Goal: Information Seeking & Learning: Learn about a topic

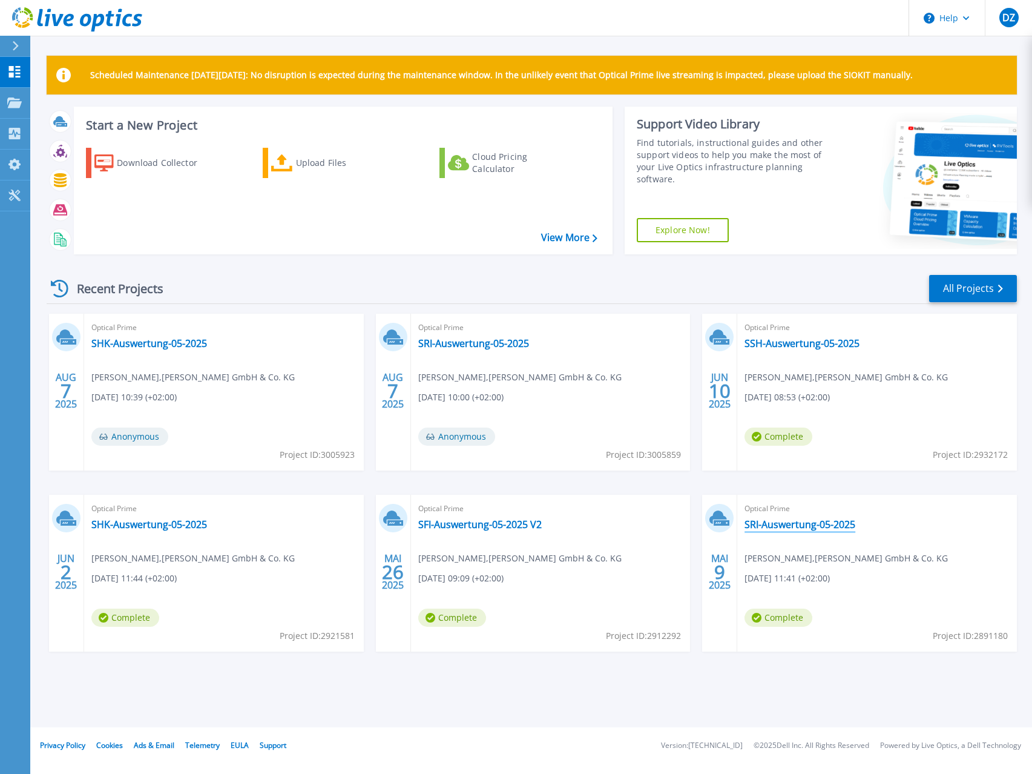
click at [855, 525] on link "SRI-Auswertung-05-2025" at bounding box center [800, 524] width 111 height 12
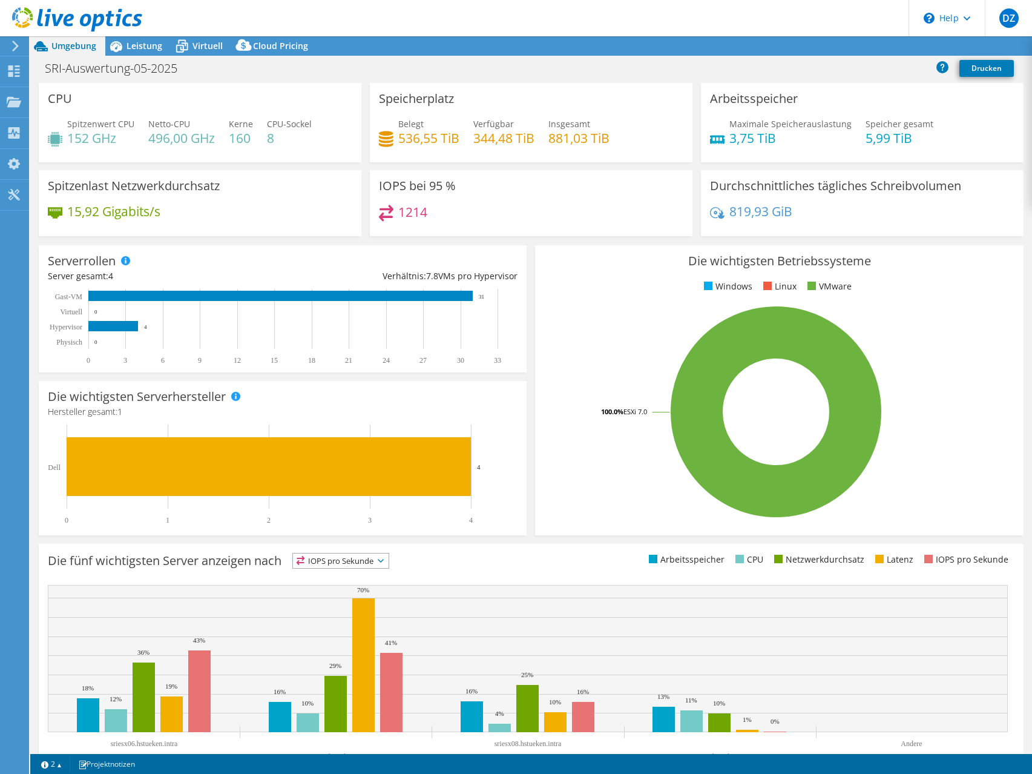
select select "USD"
click at [196, 49] on span "Virtuell" at bounding box center [207, 46] width 30 height 12
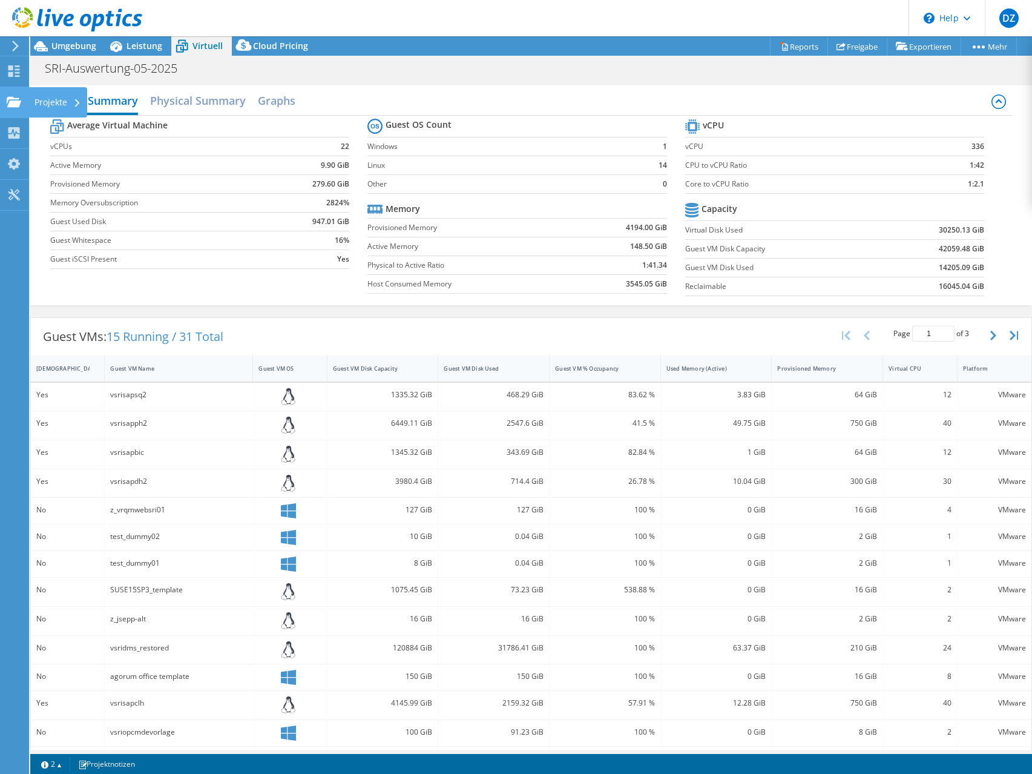
click at [13, 99] on use at bounding box center [14, 101] width 15 height 10
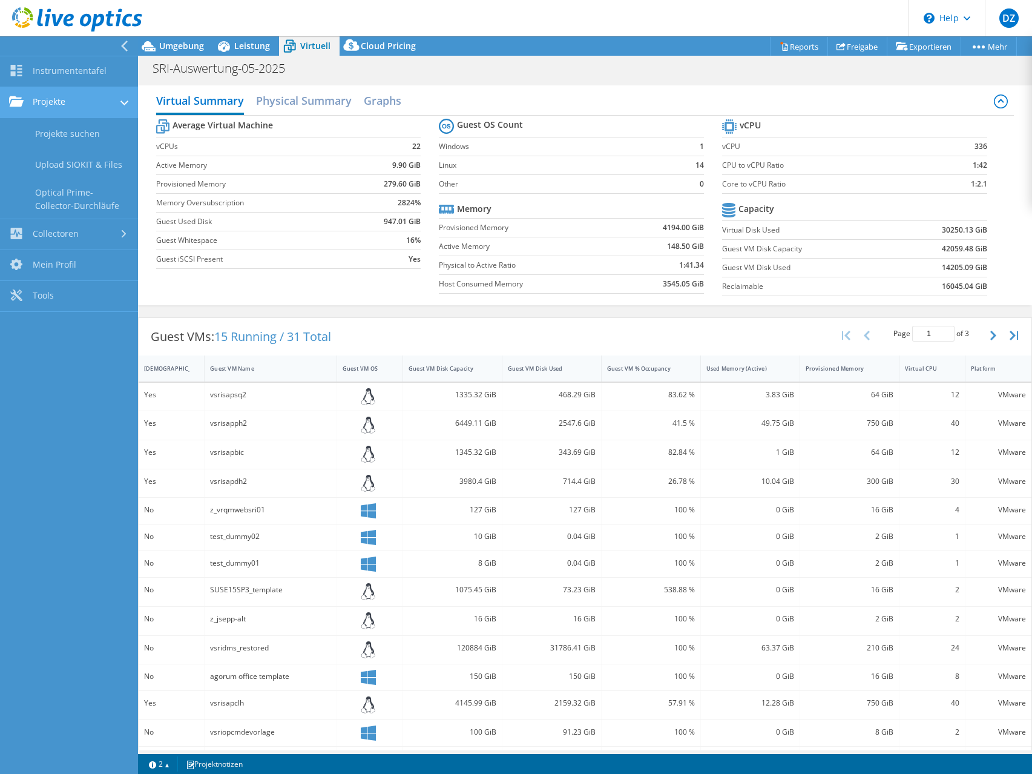
click at [114, 102] on link "Projekte" at bounding box center [69, 102] width 138 height 31
click at [129, 46] on div at bounding box center [126, 46] width 13 height 11
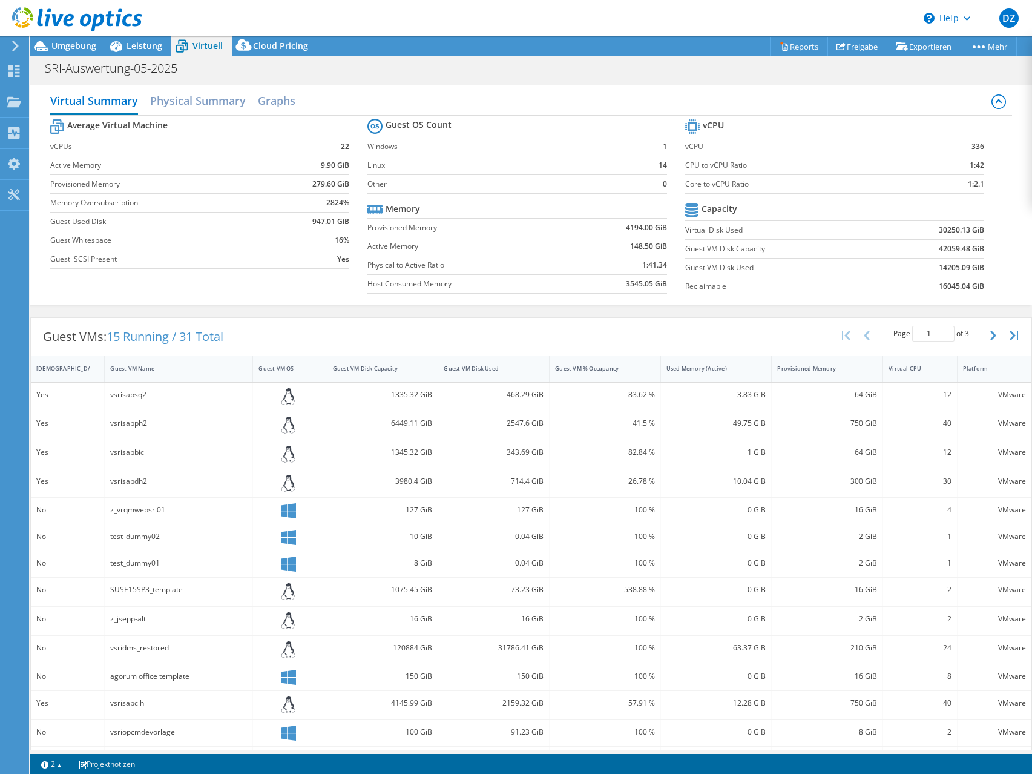
click at [10, 49] on div at bounding box center [13, 46] width 13 height 11
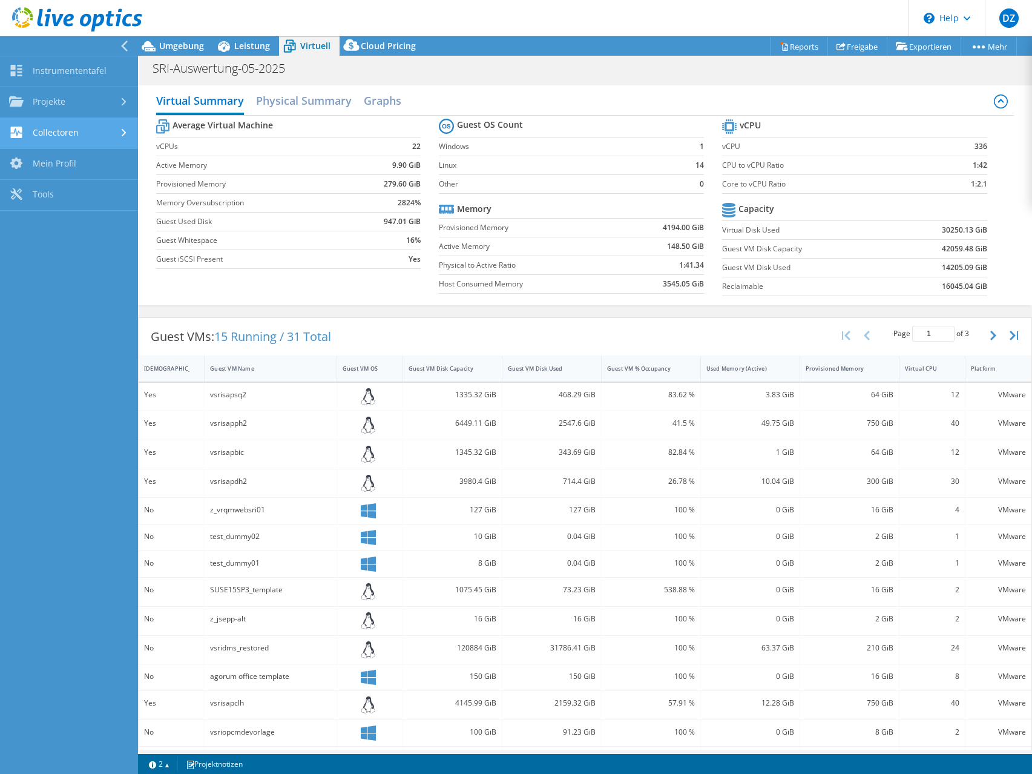
click at [113, 127] on link "Collectoren" at bounding box center [69, 133] width 138 height 31
click at [492, 87] on div "Virtual Summary Physical Summary Graphs Average Virtual Machine vCPUs 22 Active…" at bounding box center [585, 195] width 894 height 220
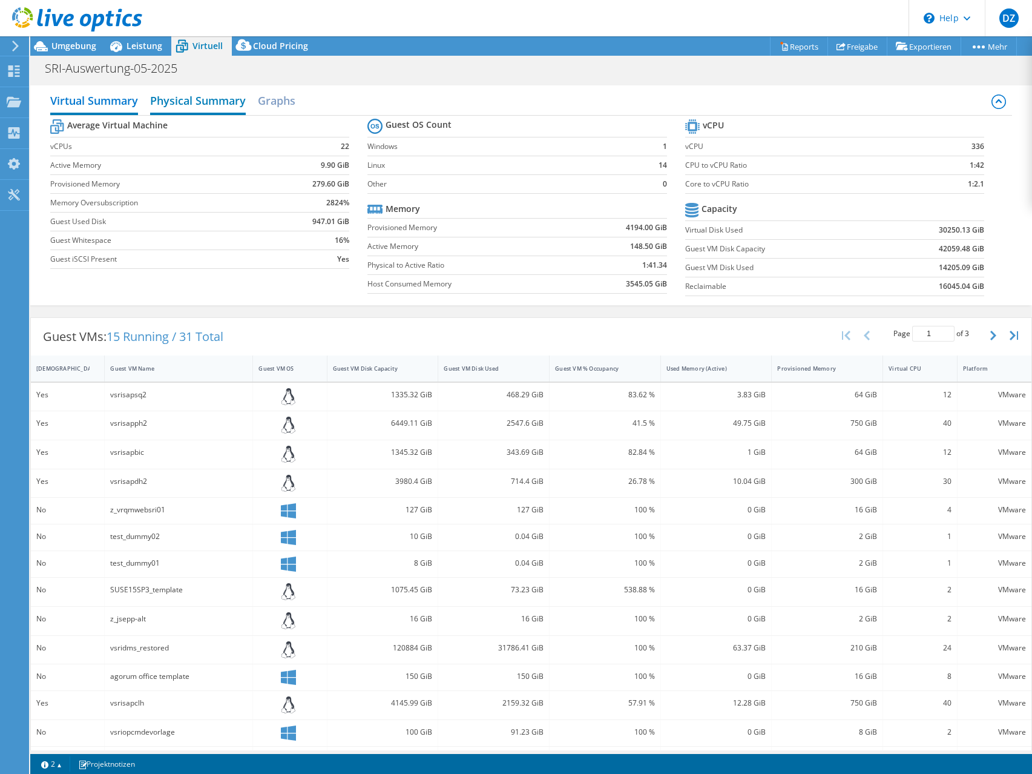
click at [187, 97] on h2 "Physical Summary" at bounding box center [198, 101] width 96 height 27
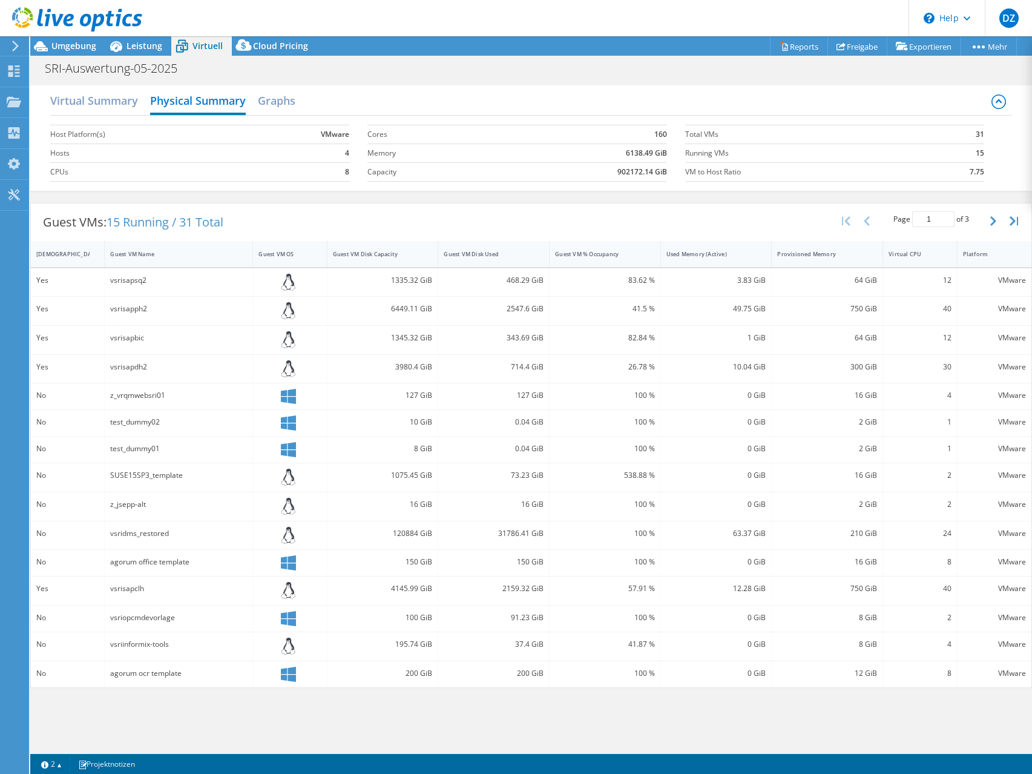
click at [806, 218] on div "Guest VMs: 15 Running / 31 Total Page 1 of 3 5 rows 10 rows 20 rows 25 rows 50 …" at bounding box center [531, 222] width 1001 height 38
click at [130, 96] on h2 "Virtual Summary" at bounding box center [94, 101] width 88 height 27
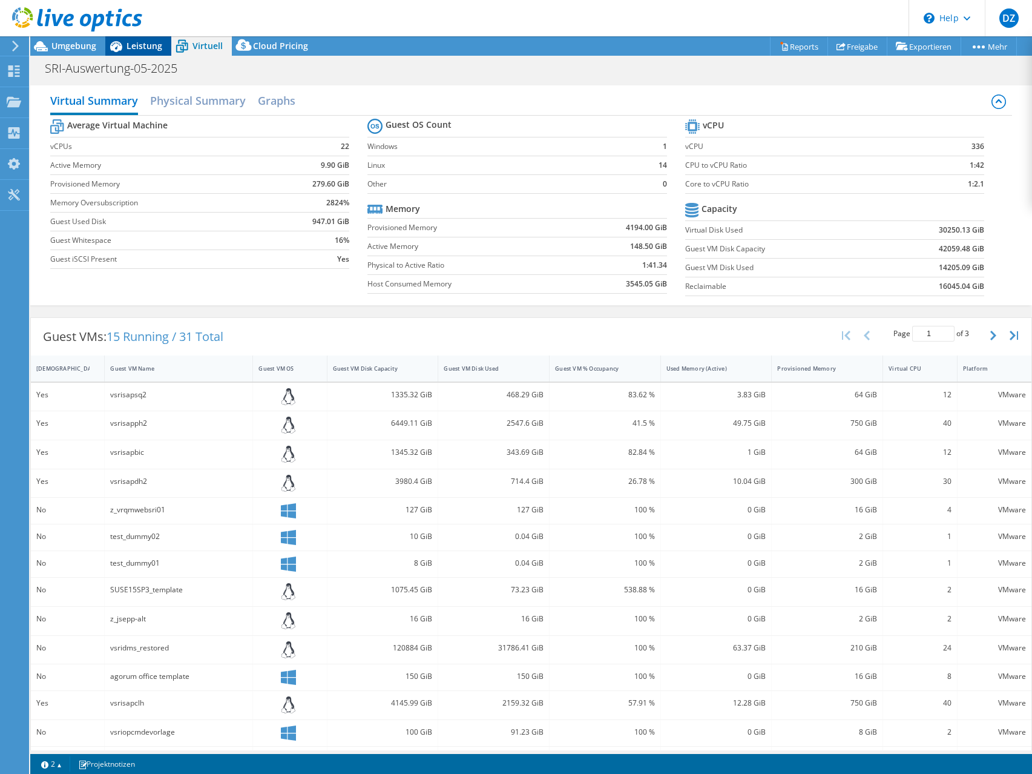
click at [146, 45] on span "Leistung" at bounding box center [145, 46] width 36 height 12
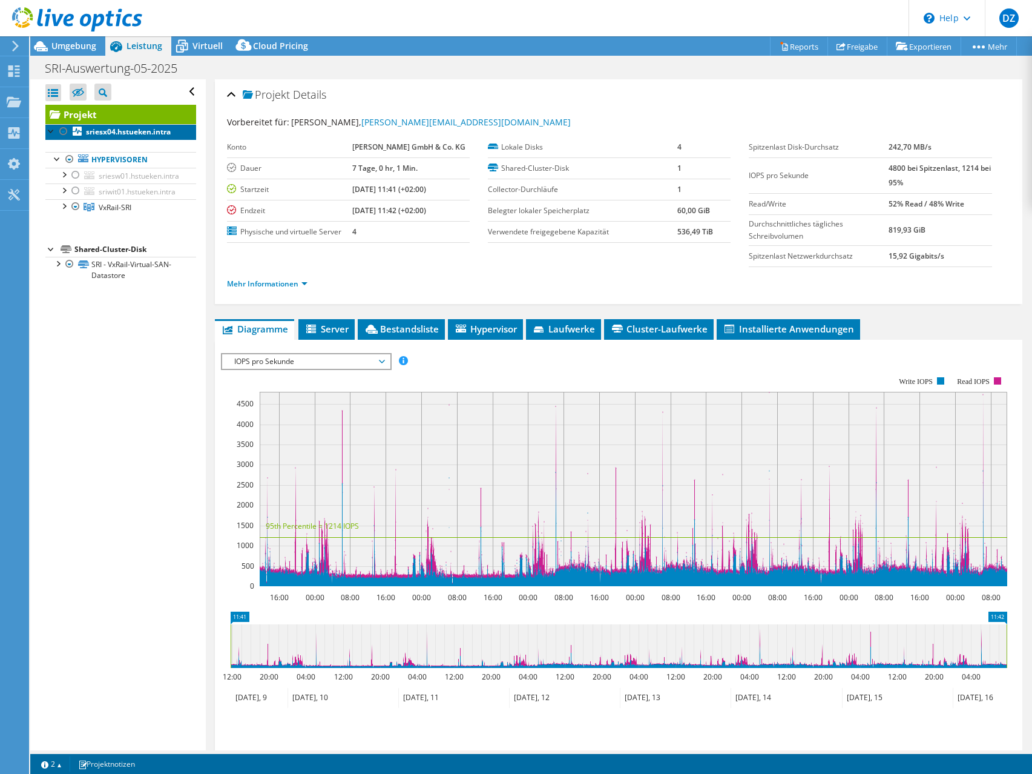
click at [104, 136] on b "sriesx04.hstueken.intra" at bounding box center [128, 132] width 85 height 10
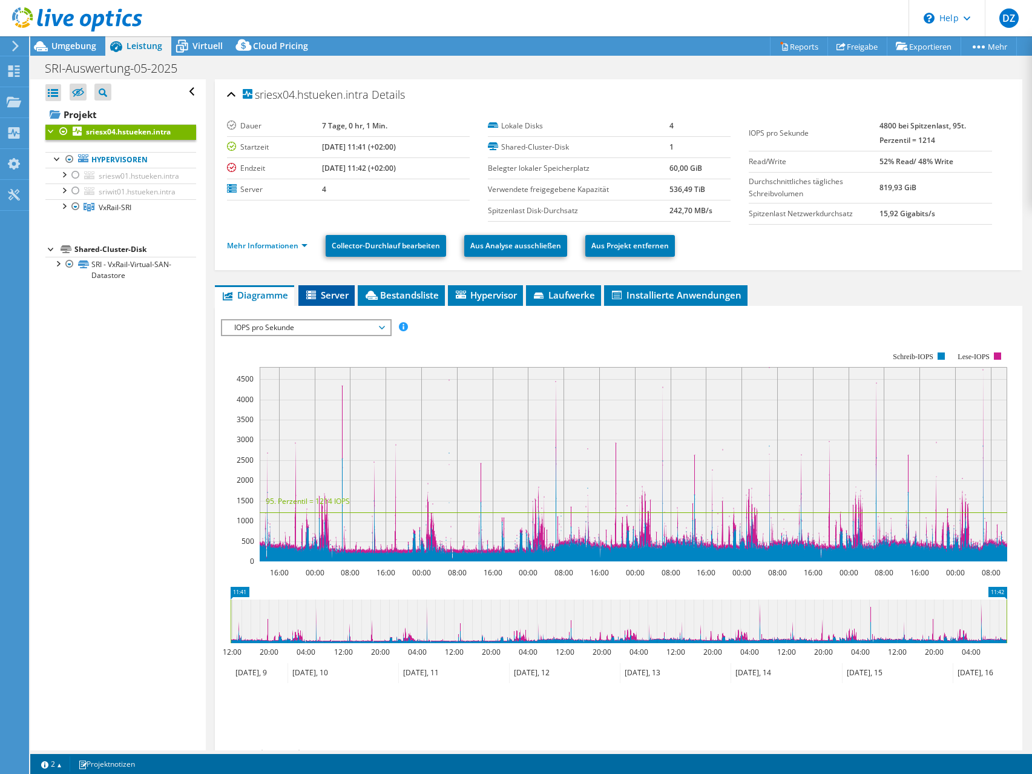
click at [336, 295] on span "Server" at bounding box center [326, 295] width 44 height 12
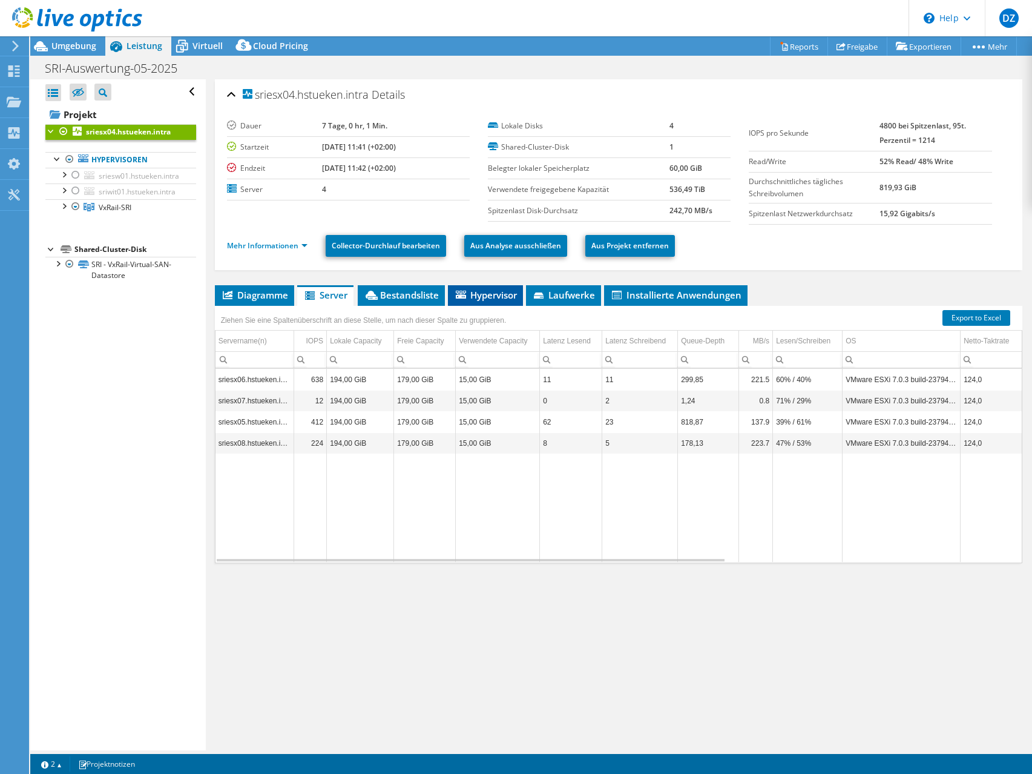
click at [495, 290] on span "Hypervisor" at bounding box center [485, 295] width 63 height 12
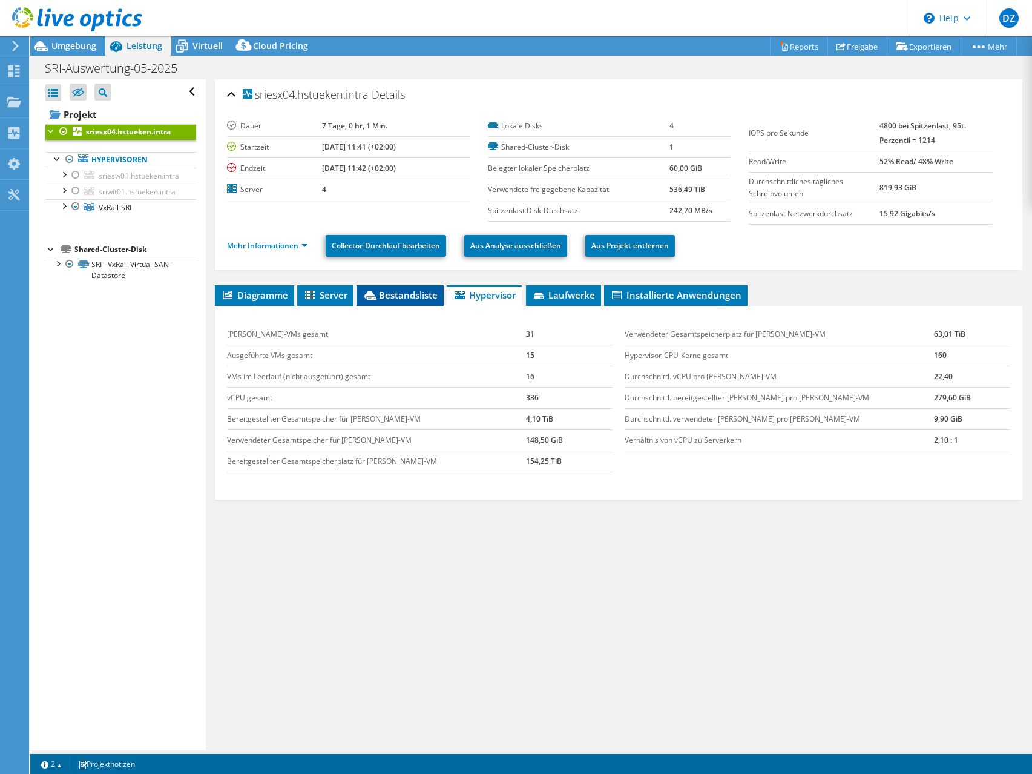
click at [404, 292] on span "Bestandsliste" at bounding box center [400, 295] width 75 height 12
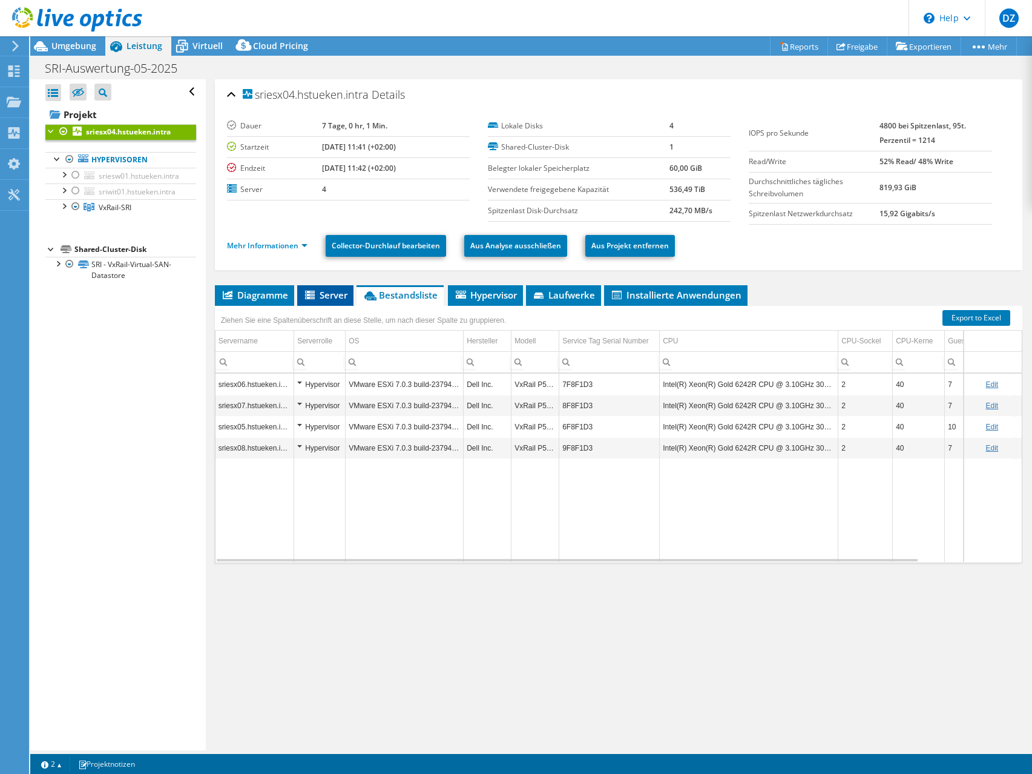
click at [341, 298] on span "Server" at bounding box center [325, 295] width 44 height 12
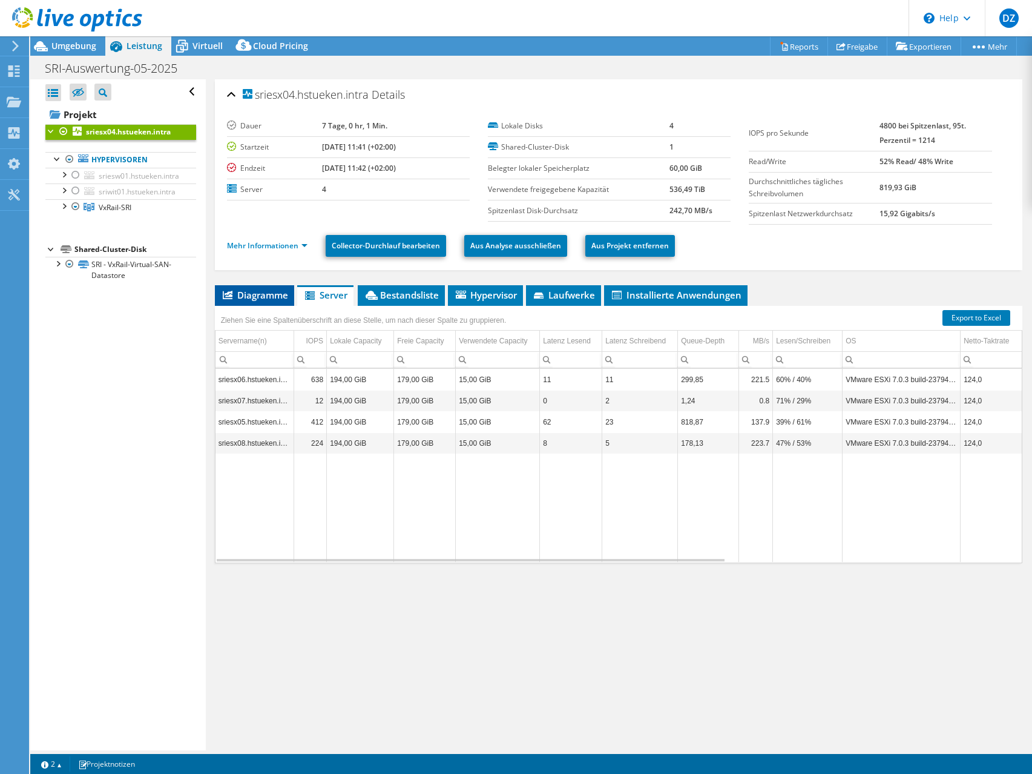
click at [254, 296] on span "Diagramme" at bounding box center [254, 295] width 67 height 12
